Goal: Transaction & Acquisition: Book appointment/travel/reservation

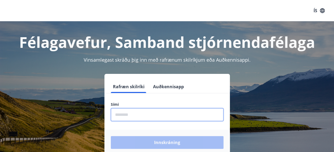
click at [118, 113] on input "phone" at bounding box center [167, 114] width 113 height 13
type input "********"
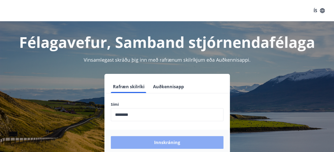
click at [161, 141] on button "Innskráning" at bounding box center [167, 142] width 113 height 13
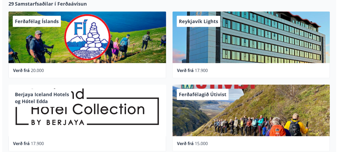
scroll to position [292, 0]
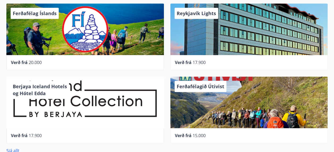
click at [208, 37] on div "Reykjavík Lights" at bounding box center [249, 29] width 158 height 52
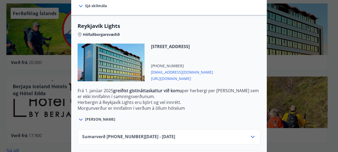
scroll to position [159, 0]
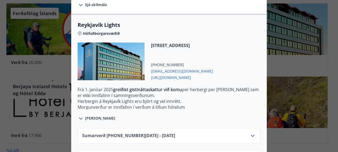
click at [88, 118] on span "[PERSON_NAME]" at bounding box center [100, 118] width 30 height 5
click at [79, 118] on icon at bounding box center [81, 118] width 4 height 2
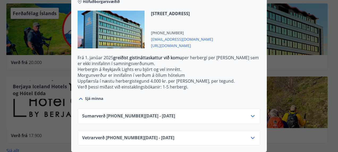
scroll to position [195, 0]
click at [78, 96] on icon at bounding box center [81, 99] width 6 height 6
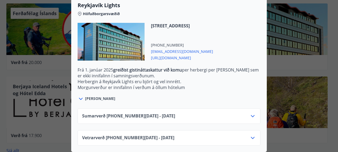
click at [78, 96] on icon at bounding box center [81, 99] width 6 height 6
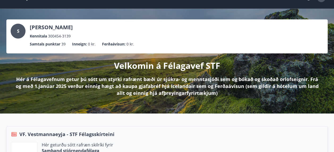
scroll to position [0, 0]
